Goal: Information Seeking & Learning: Understand process/instructions

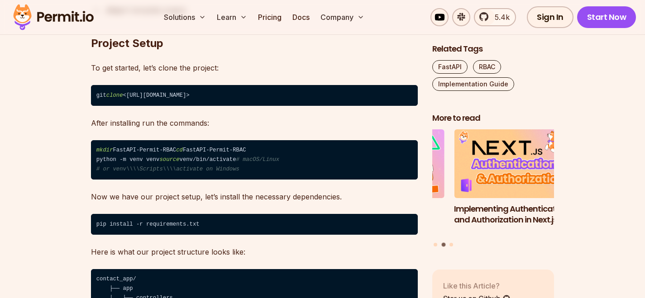
scroll to position [1128, 0]
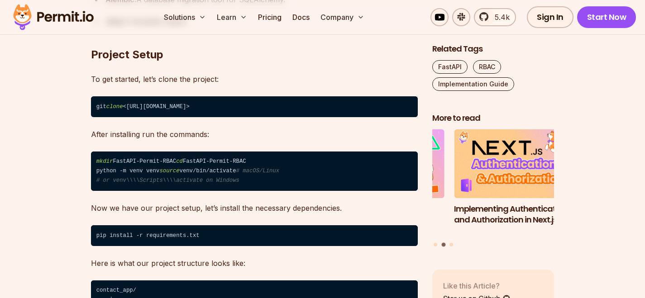
click at [97, 107] on code "git clone <[URL][DOMAIN_NAME]>" at bounding box center [254, 106] width 327 height 21
type textarea "***"
click at [97, 107] on code "git clone <[URL][DOMAIN_NAME]>" at bounding box center [254, 106] width 327 height 21
click at [97, 107] on code "git clone <https://github.com/uma-victor1/FastAPI-Permit-RBAC.git>" at bounding box center [254, 106] width 327 height 21
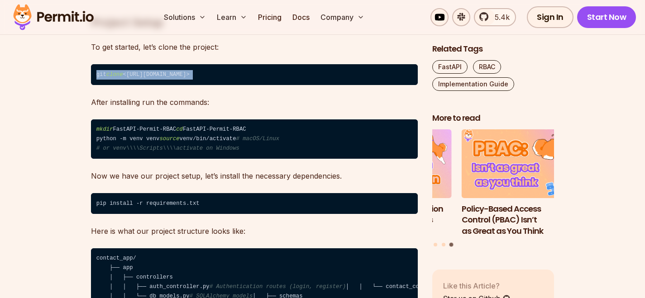
scroll to position [1151, 0]
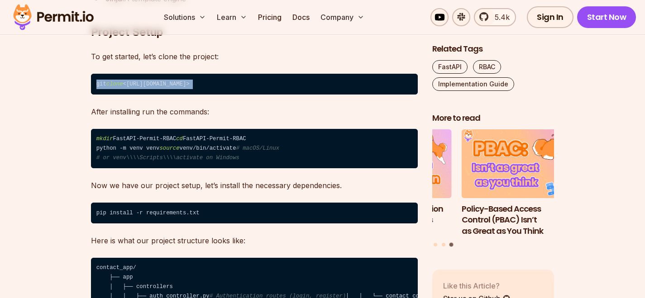
copy code "git clone <https://github.com/uma-victor1/FastAPI-Permit-RBAC.git>"
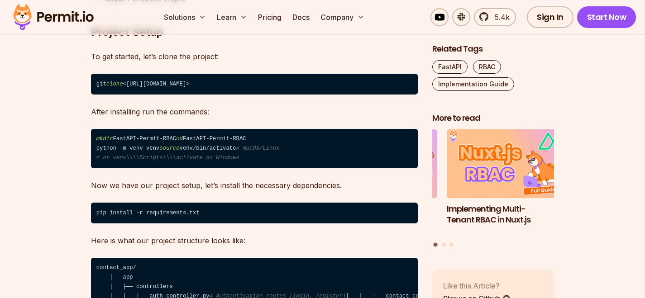
click at [102, 156] on code "mkdir FastAPI-Permit-RBAC cd FastAPI-Permit-RBAC python -m venv venv source ven…" at bounding box center [254, 149] width 327 height 40
copy code "python -m venv venv"
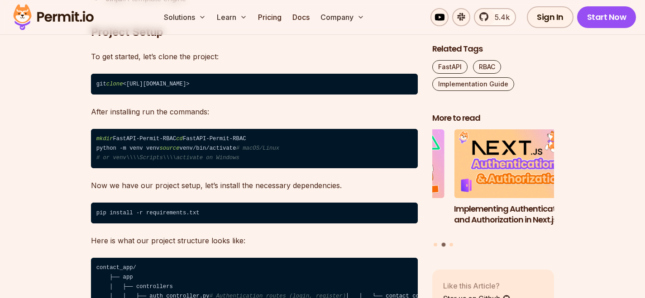
click at [159, 152] on span "source" at bounding box center [169, 148] width 20 height 6
click at [170, 167] on code "mkdir FastAPI-Permit-RBAC cd FastAPI-Permit-RBAC python -m venv venv source ven…" at bounding box center [254, 149] width 327 height 40
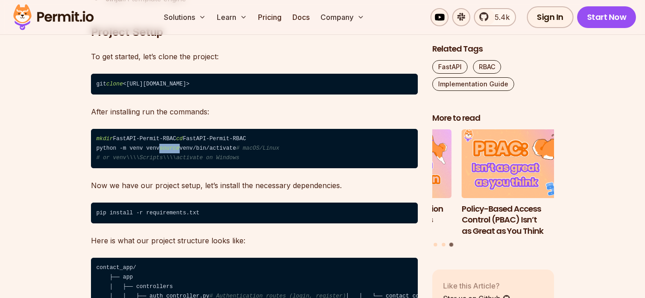
copy code "source venv/bin/activate"
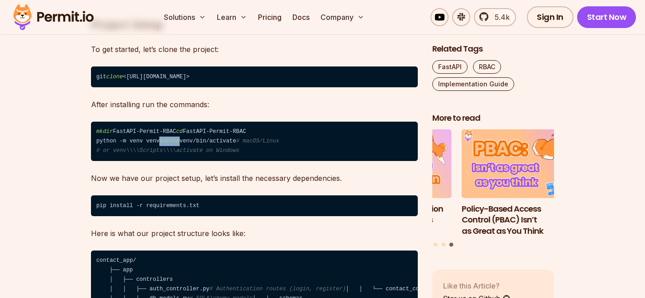
scroll to position [1166, 0]
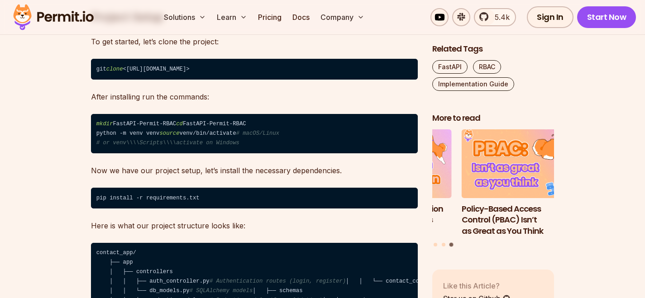
click at [141, 209] on code "pip install -r requirements.txt" at bounding box center [254, 198] width 327 height 21
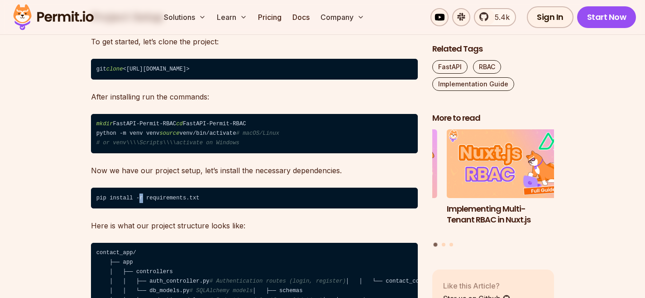
click at [141, 209] on code "pip install -r requirements.txt" at bounding box center [254, 198] width 327 height 21
copy code "pip install -r requirements.txt"
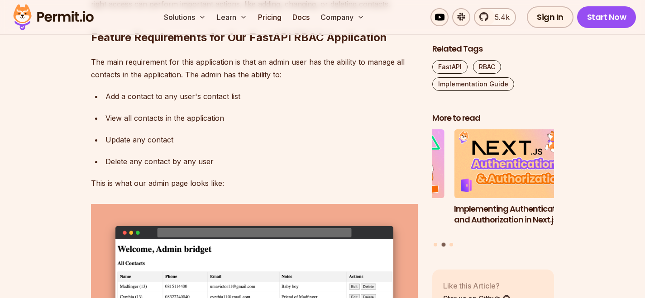
scroll to position [1607, 0]
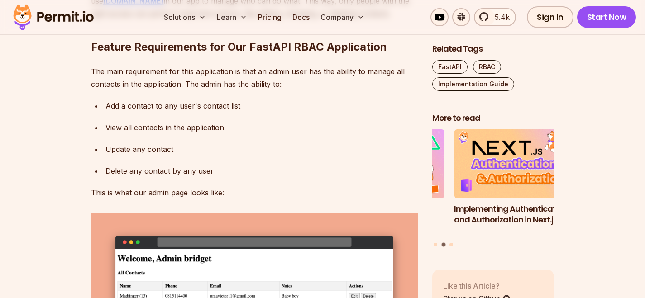
click at [108, 112] on div "Add a contact to any user's contact list" at bounding box center [262, 106] width 312 height 13
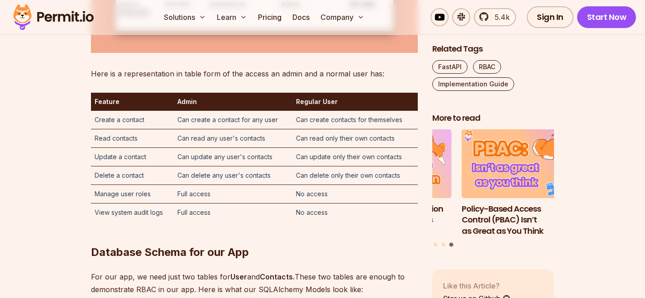
scroll to position [1989, 0]
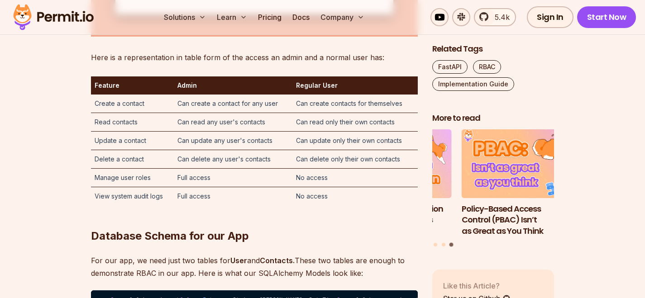
click at [132, 64] on p "Here is a representation in table form of the access an admin and a normal user…" at bounding box center [254, 57] width 327 height 13
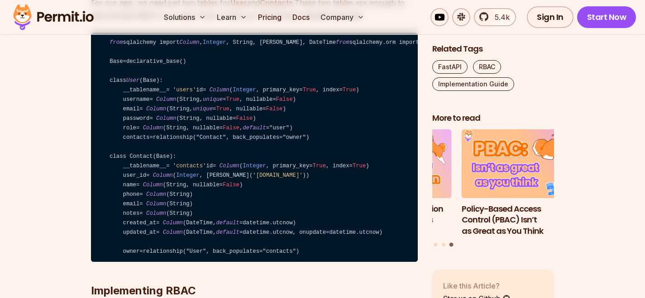
scroll to position [2261, 0]
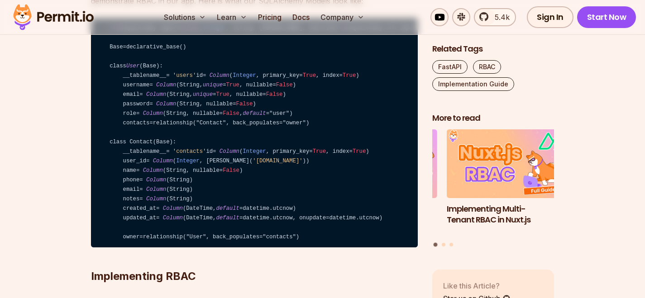
drag, startPoint x: 136, startPoint y: 75, endPoint x: 208, endPoint y: 76, distance: 72.0
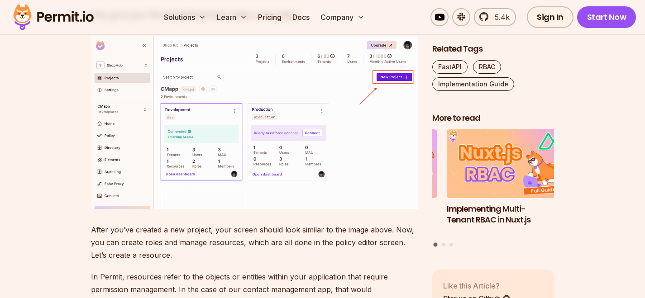
scroll to position [2635, 0]
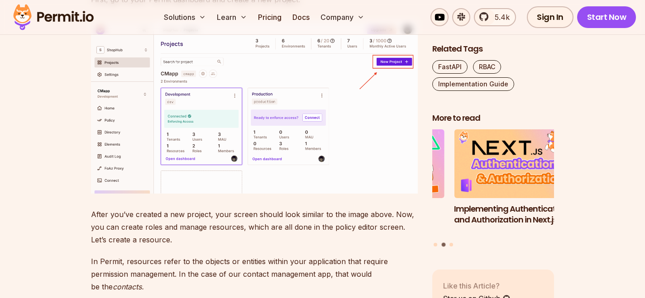
drag, startPoint x: 116, startPoint y: 83, endPoint x: 183, endPoint y: 86, distance: 67.5
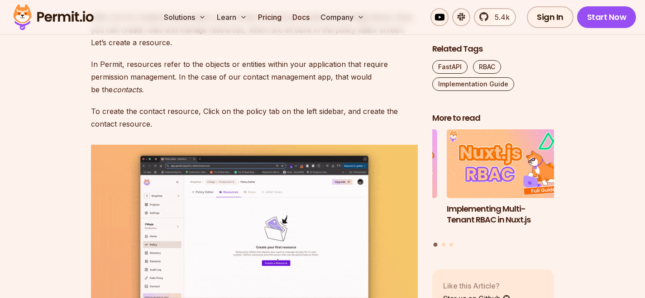
scroll to position [2821, 0]
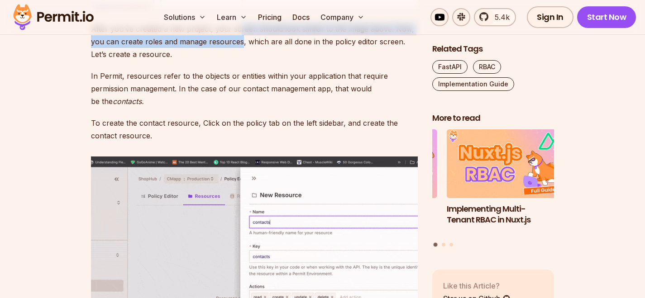
drag, startPoint x: 238, startPoint y: 159, endPoint x: 242, endPoint y: 165, distance: 7.2
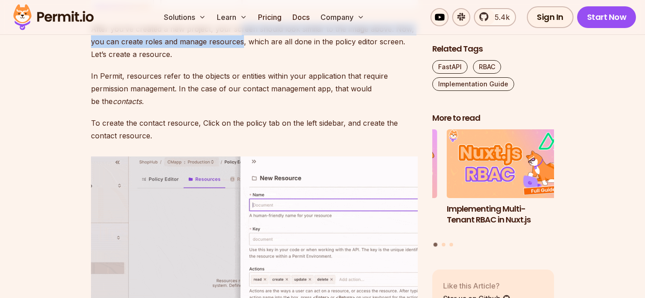
click at [242, 61] on p "After you’ve created a new project, your screen should look similar to the imag…" at bounding box center [254, 42] width 327 height 38
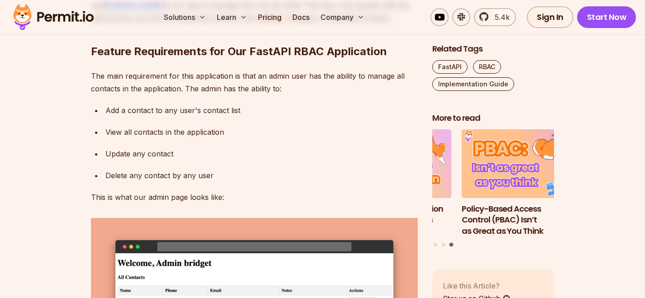
scroll to position [1603, 0]
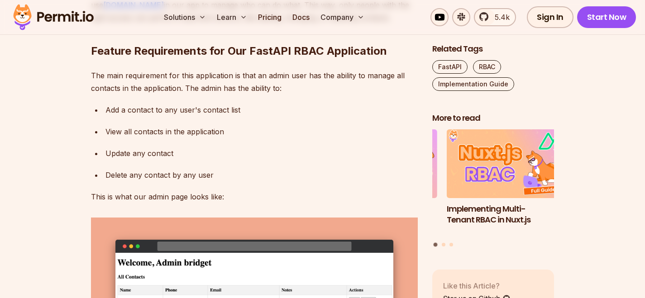
drag, startPoint x: 195, startPoint y: 67, endPoint x: 323, endPoint y: 68, distance: 128.2
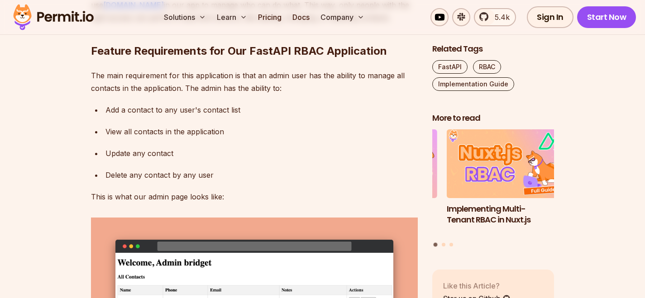
drag, startPoint x: 154, startPoint y: 77, endPoint x: 259, endPoint y: 81, distance: 105.1
drag, startPoint x: 153, startPoint y: 92, endPoint x: 239, endPoint y: 92, distance: 86.0
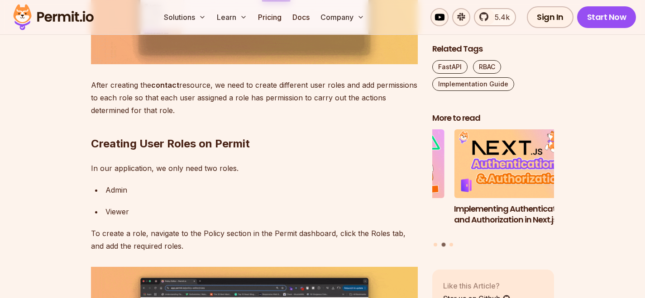
scroll to position [3075, 0]
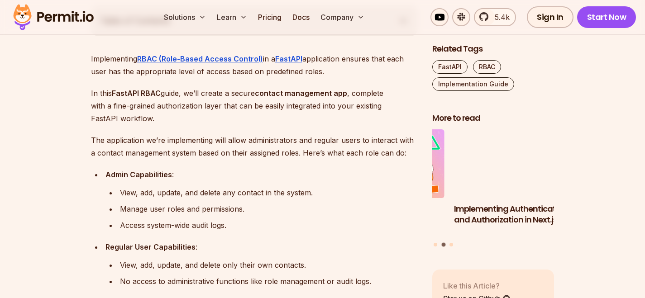
scroll to position [519, 0]
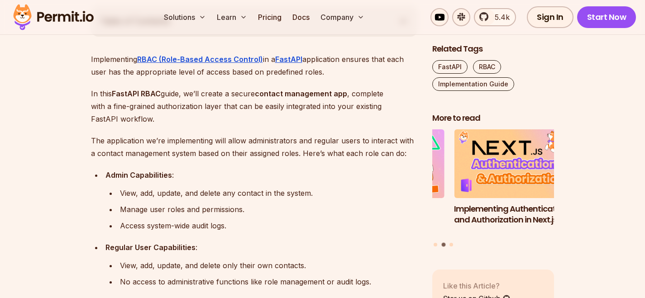
click at [123, 149] on p "The application we’re implementing will allow administrators and regular users …" at bounding box center [254, 146] width 327 height 25
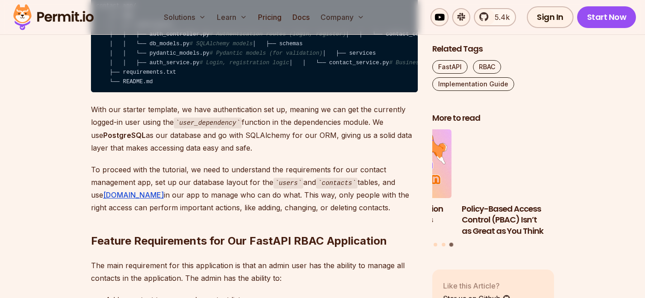
scroll to position [1413, 0]
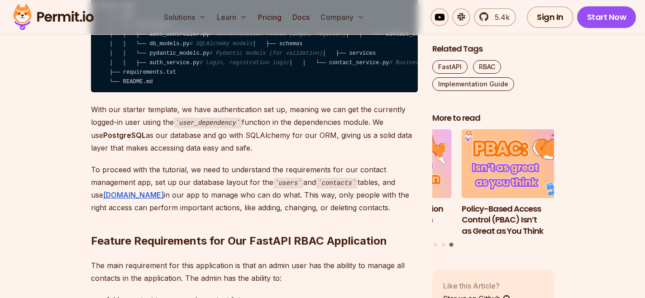
click at [102, 154] on p "With our starter template, we have authentication set up, meaning we can get th…" at bounding box center [254, 128] width 327 height 51
type textarea "****"
click at [102, 154] on p "With our starter template, we have authentication set up, meaning we can get th…" at bounding box center [254, 128] width 327 height 51
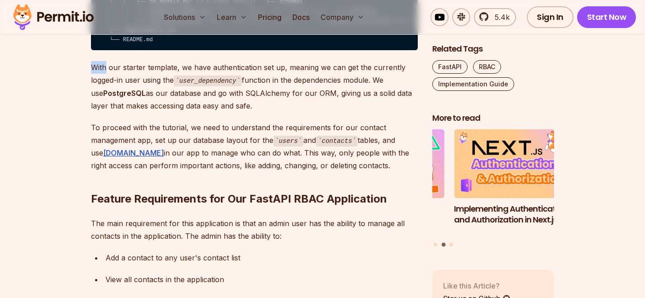
scroll to position [1463, 0]
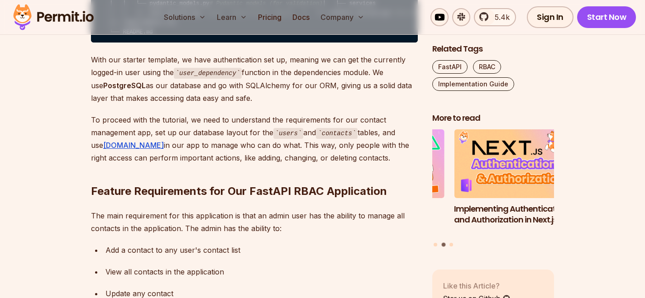
click at [137, 105] on p "With our starter template, we have authentication set up, meaning we can get th…" at bounding box center [254, 78] width 327 height 51
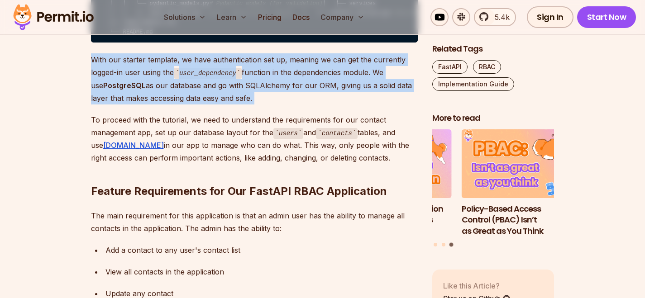
click at [137, 105] on p "With our starter template, we have authentication set up, meaning we can get th…" at bounding box center [254, 78] width 327 height 51
click at [139, 105] on p "With our starter template, we have authentication set up, meaning we can get th…" at bounding box center [254, 78] width 327 height 51
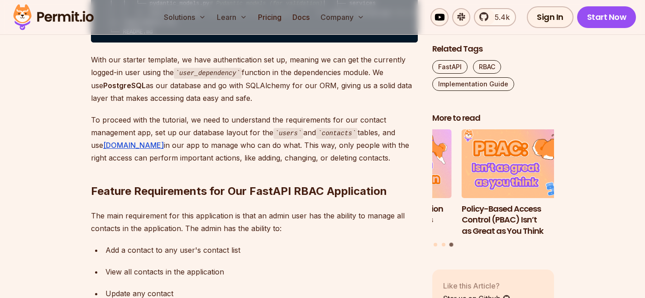
click at [139, 105] on p "With our starter template, we have authentication set up, meaning we can get th…" at bounding box center [254, 78] width 327 height 51
click at [99, 105] on p "With our starter template, we have authentication set up, meaning we can get th…" at bounding box center [254, 78] width 327 height 51
drag, startPoint x: 163, startPoint y: 207, endPoint x: 231, endPoint y: 206, distance: 67.9
click at [211, 165] on p "To proceed with the tutorial, we need to understand the requirements for our co…" at bounding box center [254, 139] width 327 height 51
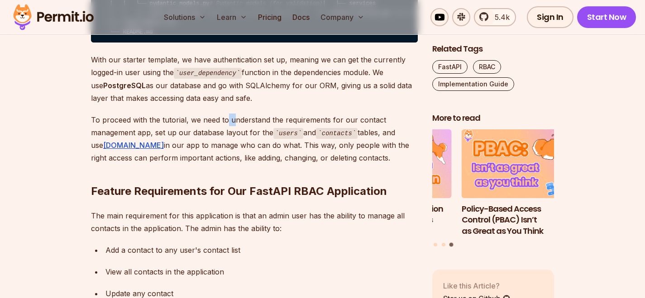
click at [231, 165] on p "To proceed with the tutorial, we need to understand the requirements for our co…" at bounding box center [254, 139] width 327 height 51
click at [232, 165] on p "To proceed with the tutorial, we need to understand the requirements for our co…" at bounding box center [254, 139] width 327 height 51
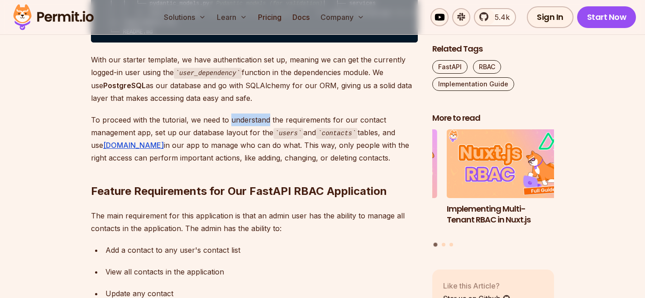
click at [232, 165] on p "To proceed with the tutorial, we need to understand the requirements for our co…" at bounding box center [254, 139] width 327 height 51
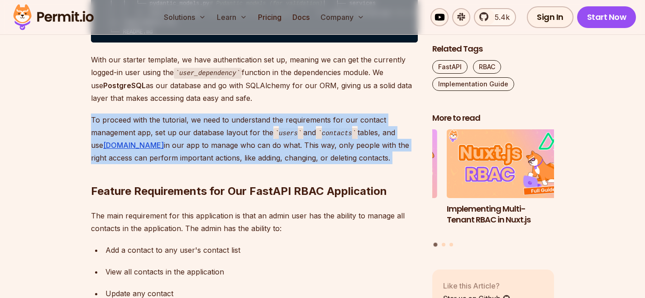
click at [232, 165] on p "To proceed with the tutorial, we need to understand the requirements for our co…" at bounding box center [254, 139] width 327 height 51
click at [199, 165] on p "To proceed with the tutorial, we need to understand the requirements for our co…" at bounding box center [254, 139] width 327 height 51
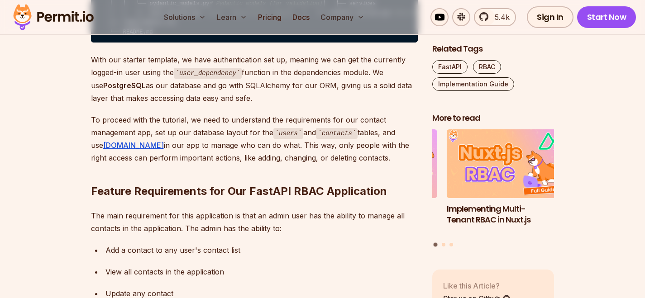
click at [154, 165] on p "To proceed with the tutorial, we need to understand the requirements for our co…" at bounding box center [254, 139] width 327 height 51
drag, startPoint x: 194, startPoint y: 216, endPoint x: 205, endPoint y: 218, distance: 11.1
click at [204, 165] on p "To proceed with the tutorial, we need to understand the requirements for our co…" at bounding box center [254, 139] width 327 height 51
click at [188, 165] on p "To proceed with the tutorial, we need to understand the requirements for our co…" at bounding box center [254, 139] width 327 height 51
drag, startPoint x: 192, startPoint y: 217, endPoint x: 247, endPoint y: 218, distance: 55.3
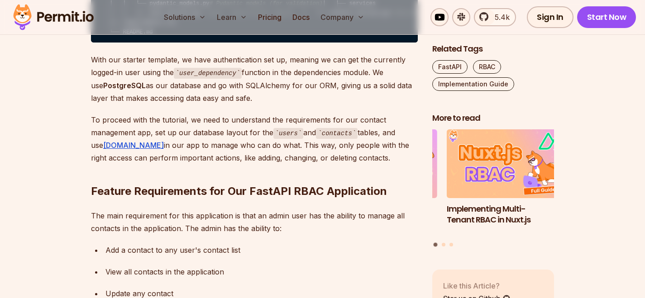
click at [247, 165] on p "To proceed with the tutorial, we need to understand the requirements for our co…" at bounding box center [254, 139] width 327 height 51
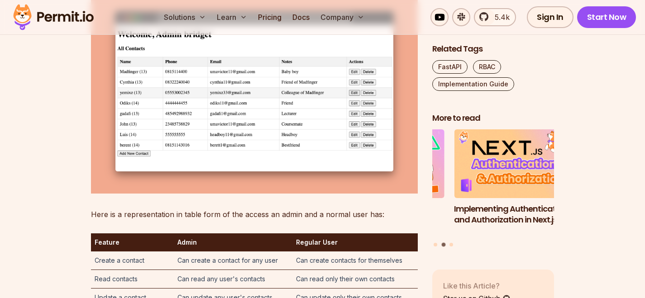
scroll to position [1986, 0]
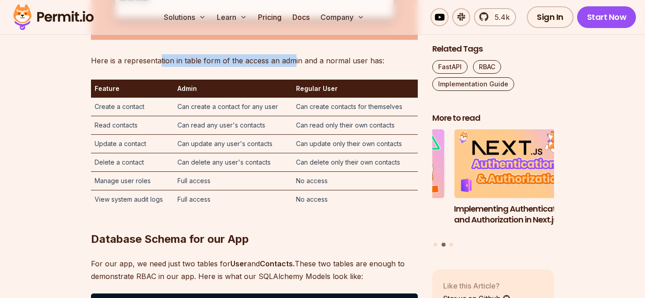
drag, startPoint x: 159, startPoint y: 149, endPoint x: 290, endPoint y: 144, distance: 131.4
click at [290, 67] on p "Here is a representation in table form of the access an admin and a normal user…" at bounding box center [254, 60] width 327 height 13
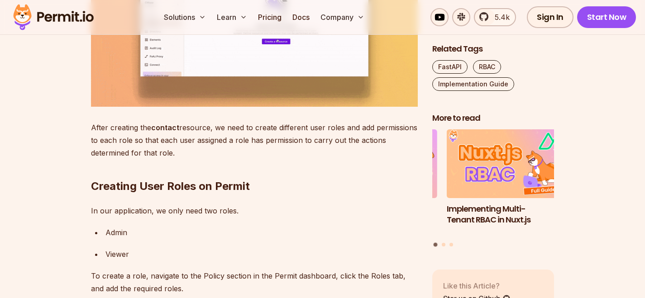
scroll to position [3072, 0]
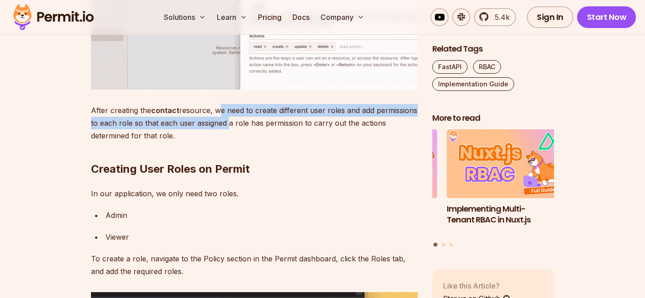
drag, startPoint x: 216, startPoint y: 242, endPoint x: 224, endPoint y: 254, distance: 14.2
click at [224, 142] on p "After creating the contact resource, we need to create different user roles and…" at bounding box center [254, 123] width 327 height 38
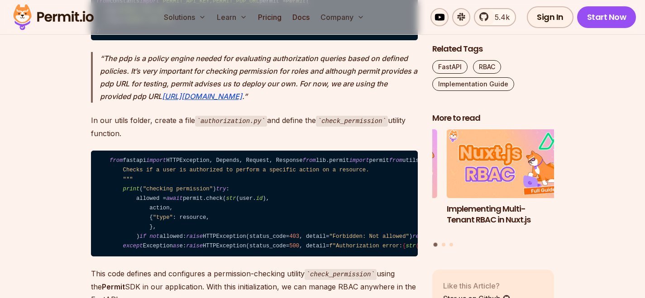
scroll to position [4543, 0]
